Goal: Information Seeking & Learning: Learn about a topic

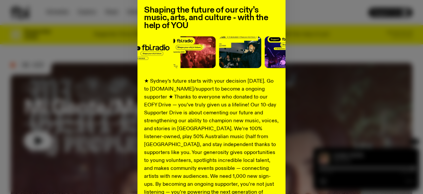
scroll to position [63, 0]
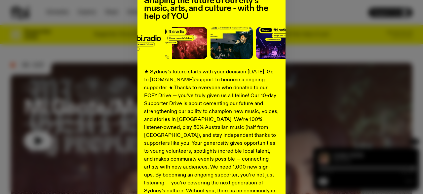
click at [74, 95] on div "Shaping the future of our city’s music, arts, and culture - with the help of YO…" at bounding box center [212, 104] width 402 height 272
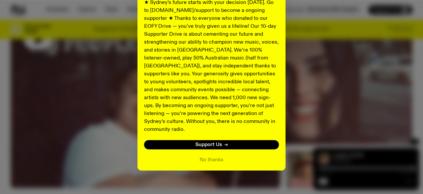
scroll to position [98, 0]
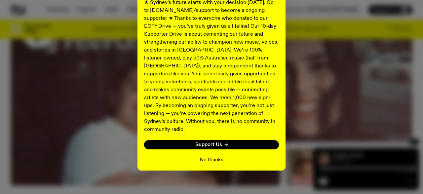
click at [210, 156] on button "No thanks" at bounding box center [212, 160] width 24 height 8
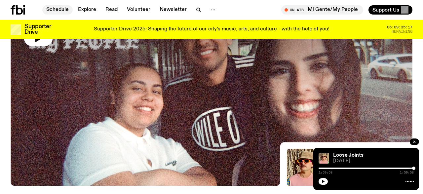
click at [64, 7] on link "Schedule" at bounding box center [57, 9] width 30 height 9
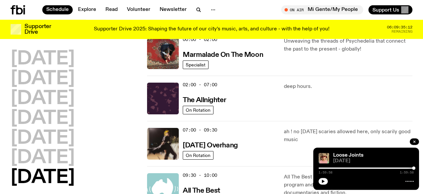
scroll to position [34, 0]
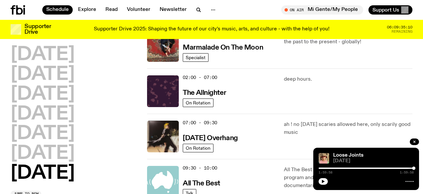
click at [62, 171] on h2 "[DATE]" at bounding box center [43, 173] width 64 height 19
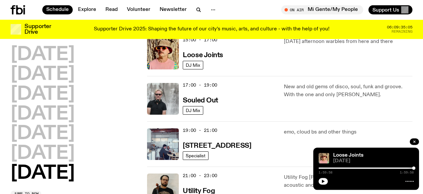
scroll to position [344, 0]
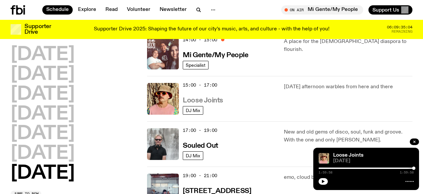
drag, startPoint x: 216, startPoint y: 94, endPoint x: 207, endPoint y: 96, distance: 8.9
click at [216, 94] on div "15:00 - 17:00 Loose Joints" at bounding box center [229, 99] width 93 height 32
click at [206, 98] on h3 "Loose Joints" at bounding box center [203, 100] width 40 height 7
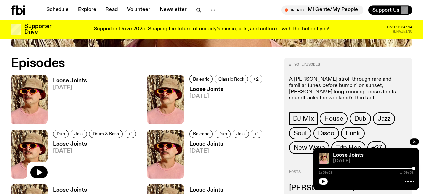
scroll to position [235, 0]
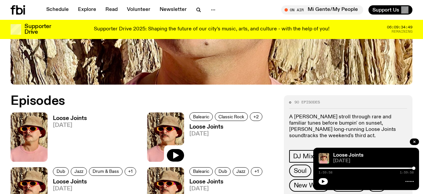
click at [172, 133] on img at bounding box center [165, 136] width 37 height 49
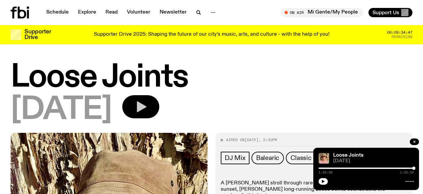
click at [159, 106] on button "button" at bounding box center [140, 106] width 37 height 23
